Goal: Information Seeking & Learning: Compare options

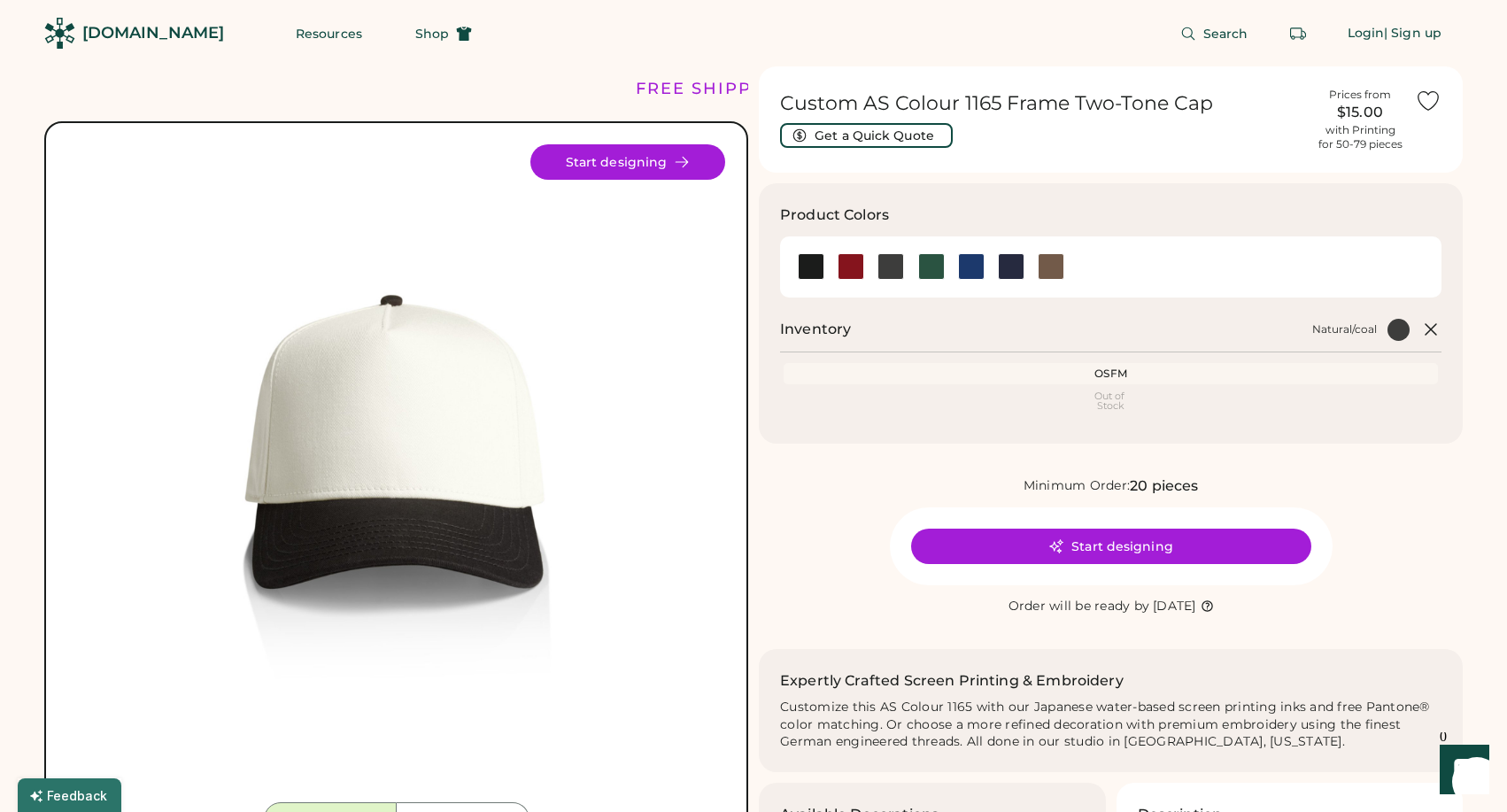
scroll to position [95, 0]
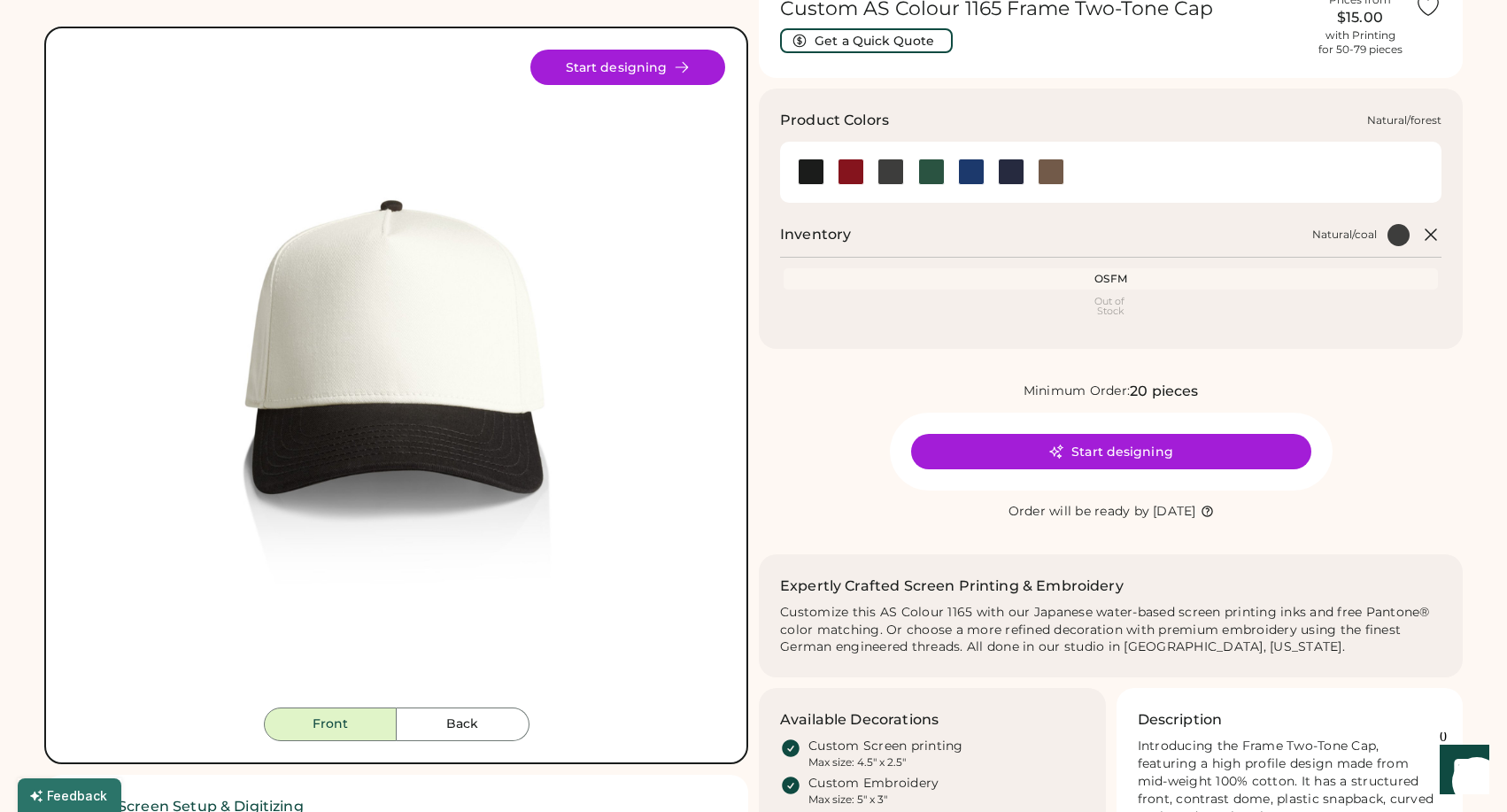
click at [931, 176] on div at bounding box center [932, 172] width 27 height 27
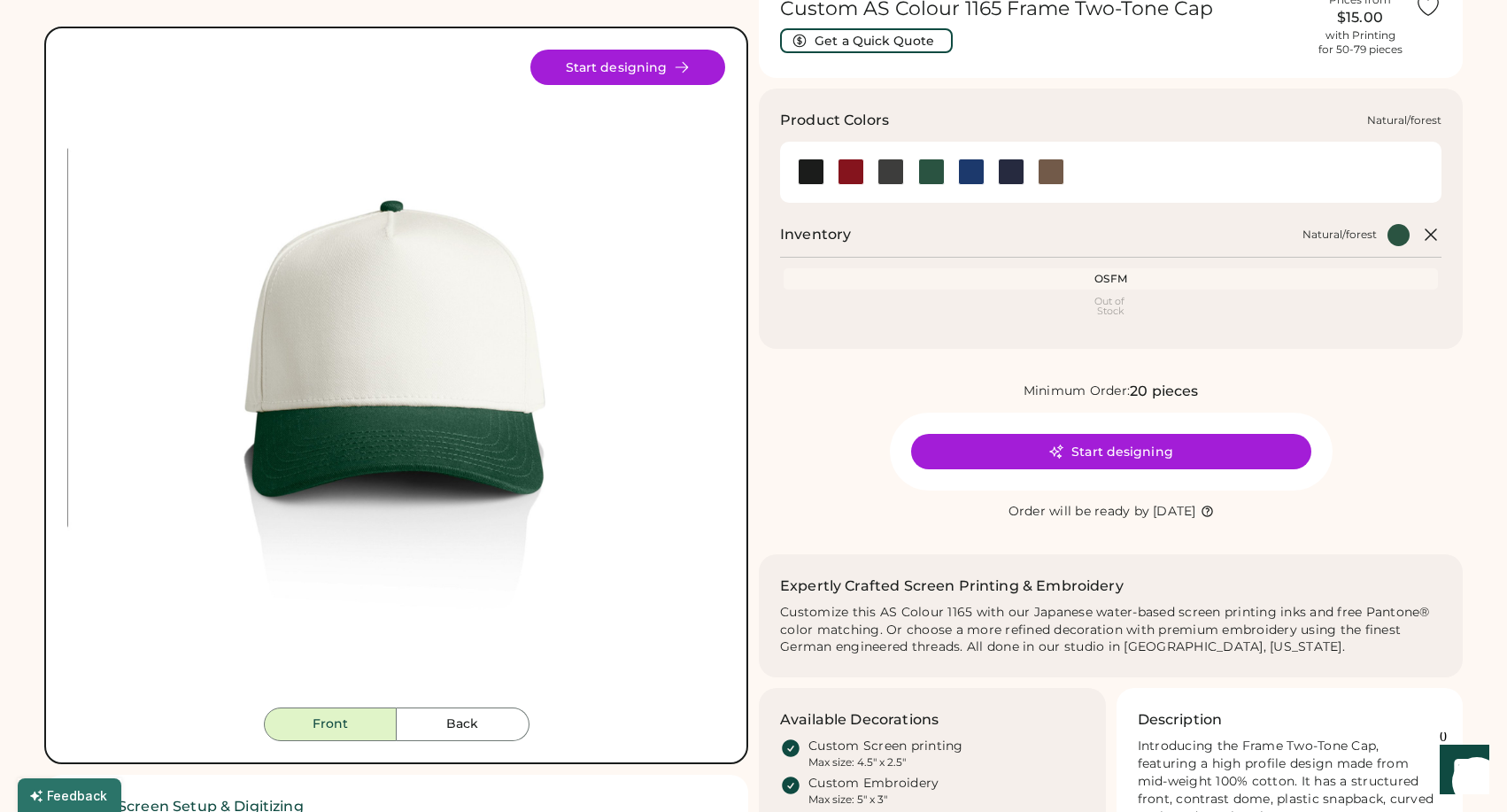
click at [932, 173] on div at bounding box center [932, 172] width 27 height 27
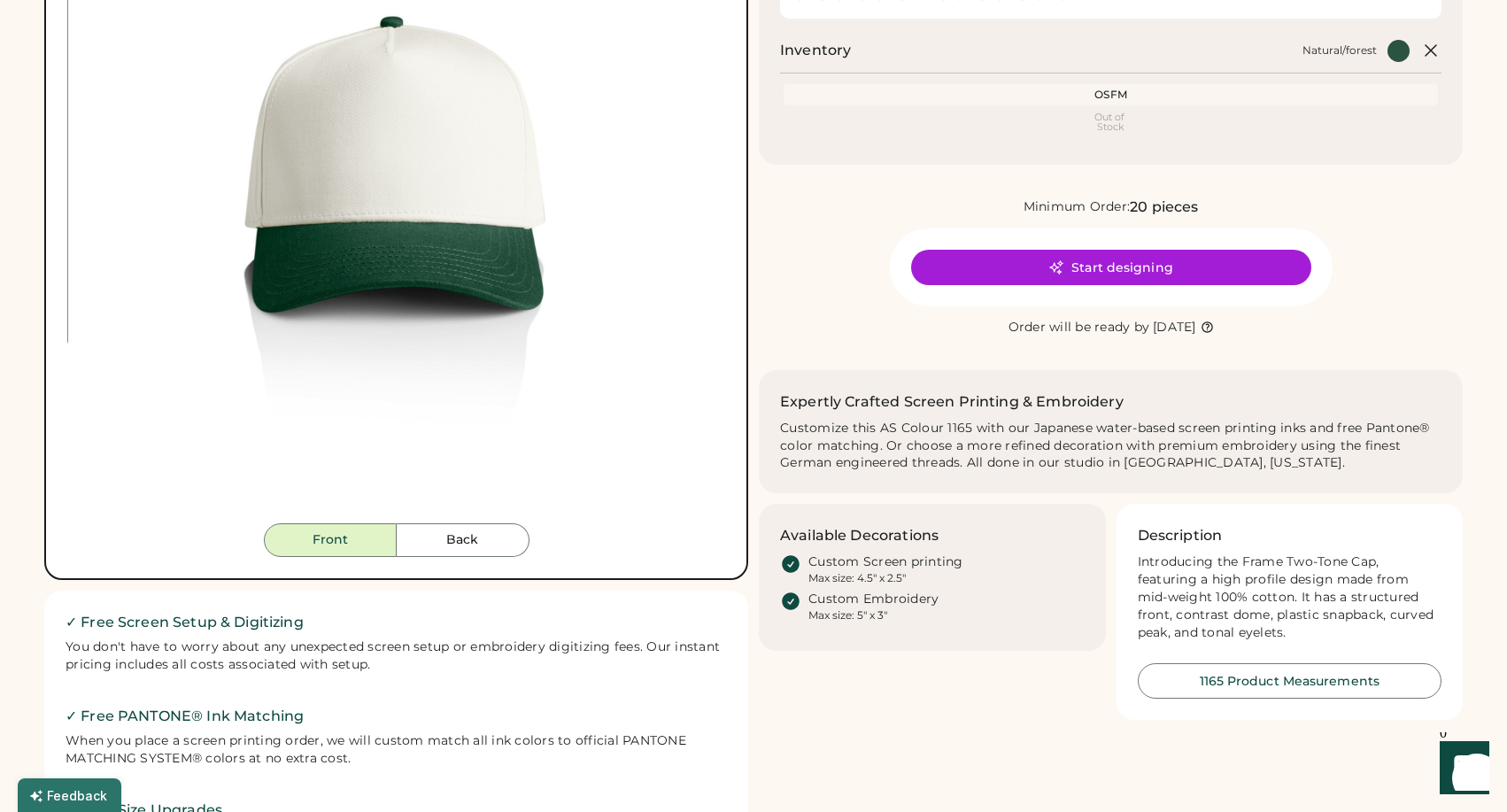
scroll to position [299, 0]
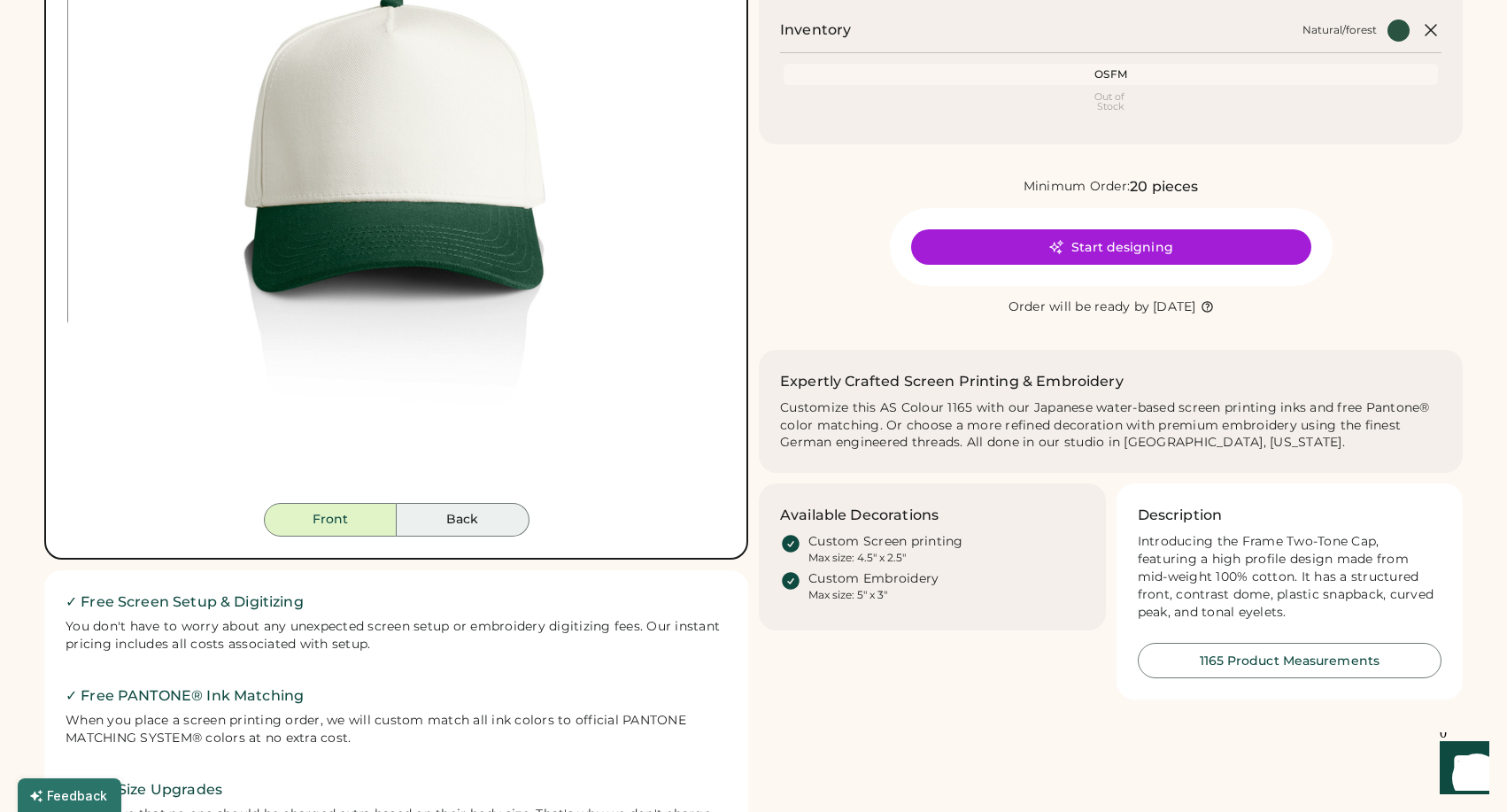
click at [472, 517] on button "Back" at bounding box center [463, 519] width 133 height 34
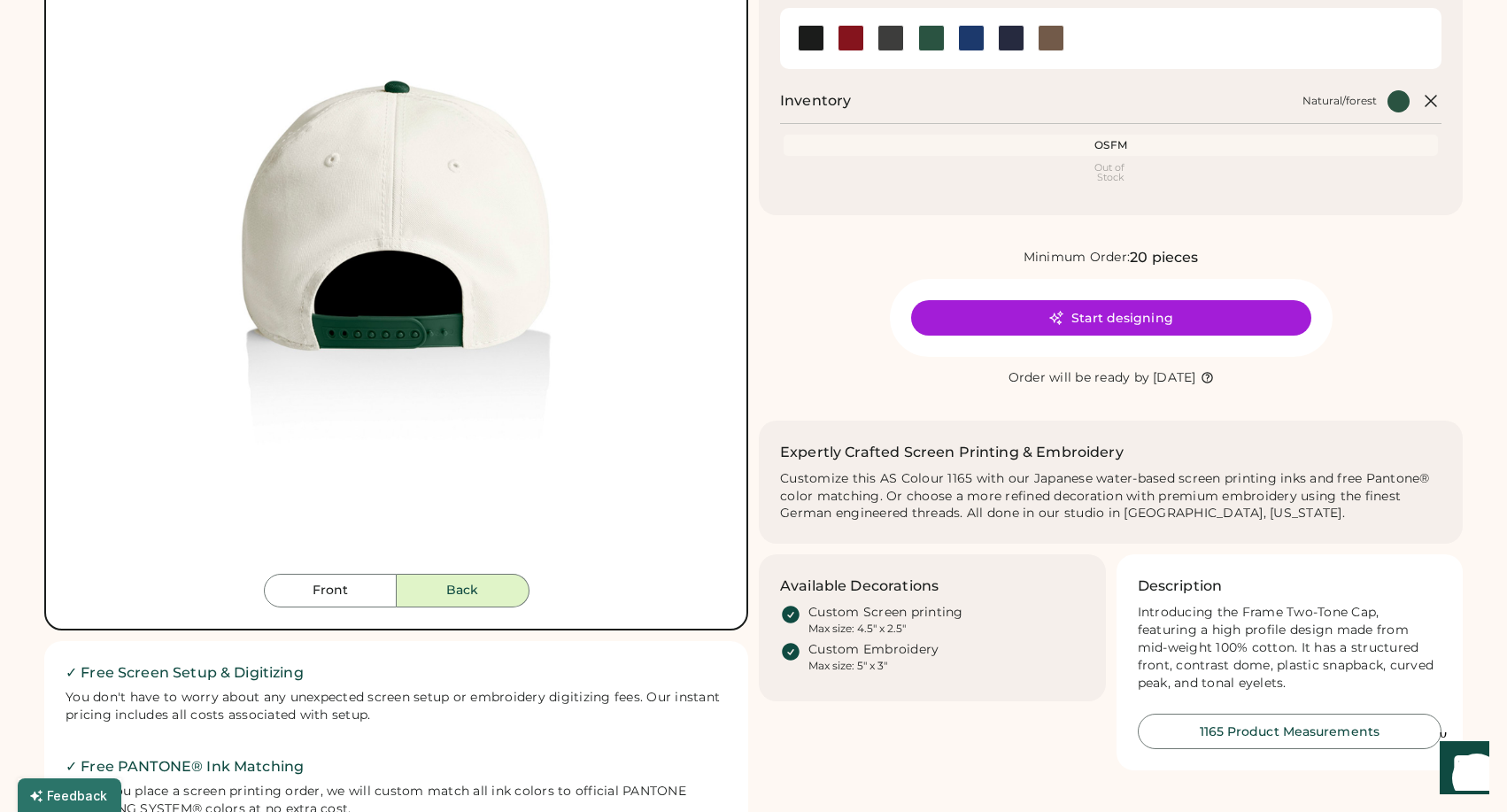
scroll to position [158, 0]
